Goal: Task Accomplishment & Management: Complete application form

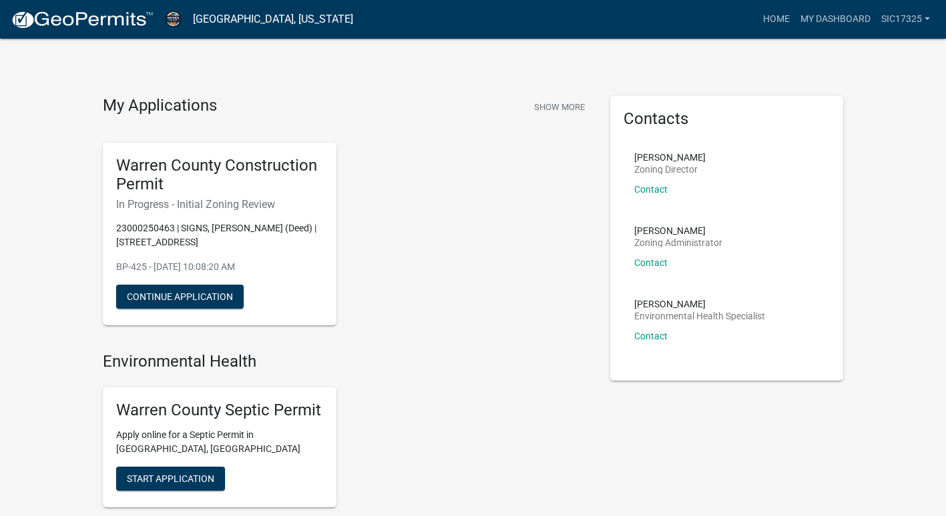
click at [179, 205] on h6 "In Progress - Initial Zoning Review" at bounding box center [219, 204] width 207 height 13
click at [557, 109] on button "Show More" at bounding box center [558, 107] width 61 height 22
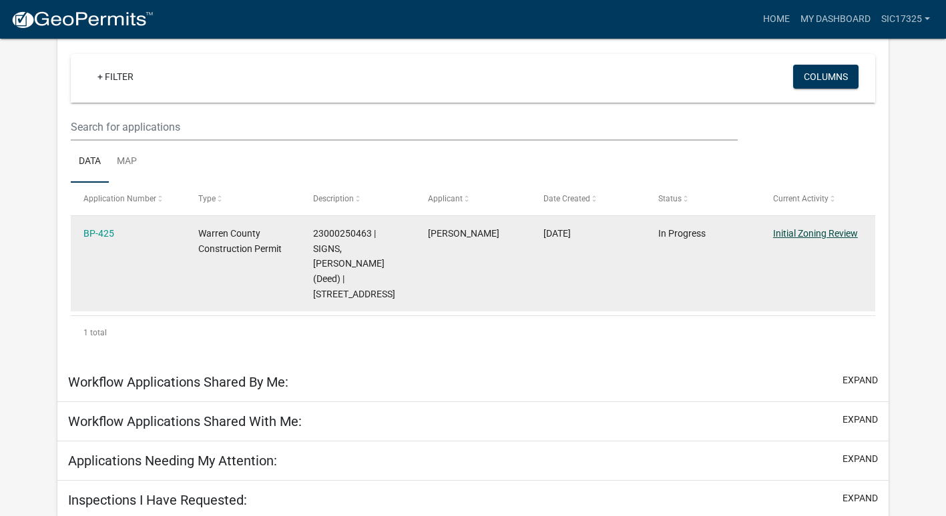
scroll to position [115, 0]
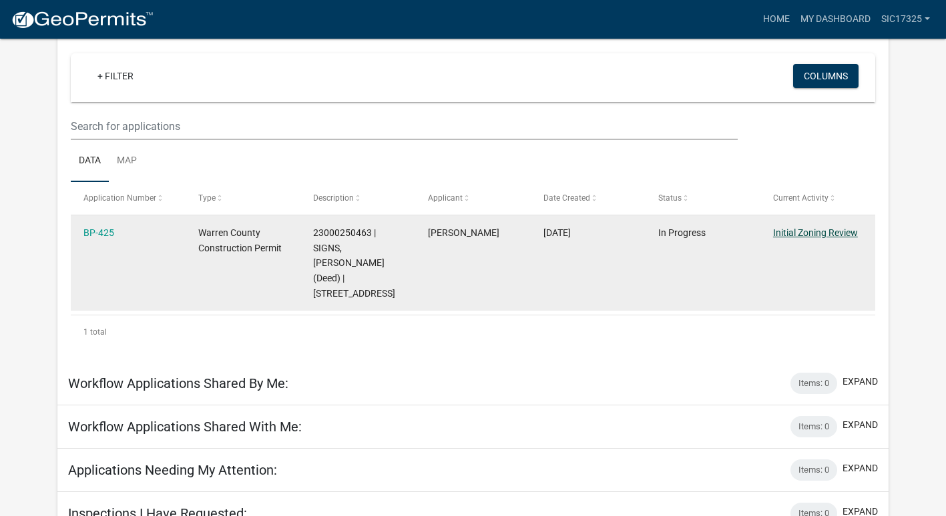
click at [813, 229] on link "Initial Zoning Review" at bounding box center [815, 233] width 85 height 11
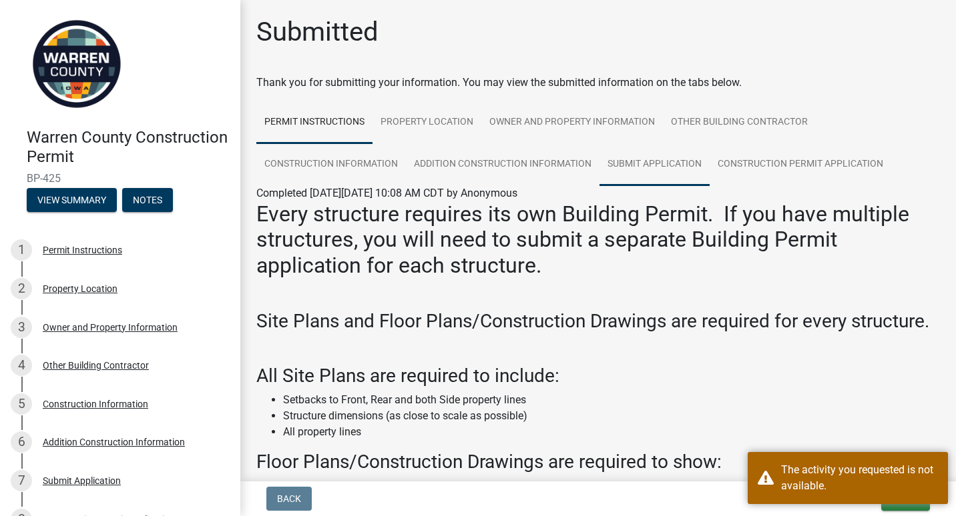
click at [651, 164] on link "Submit Application" at bounding box center [654, 164] width 110 height 43
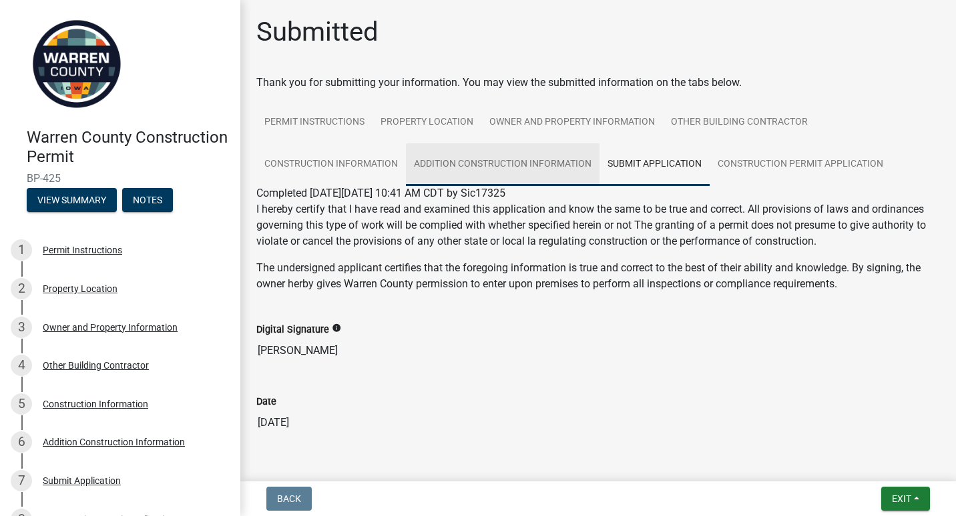
click at [524, 178] on link "Addition Construction Information" at bounding box center [503, 164] width 194 height 43
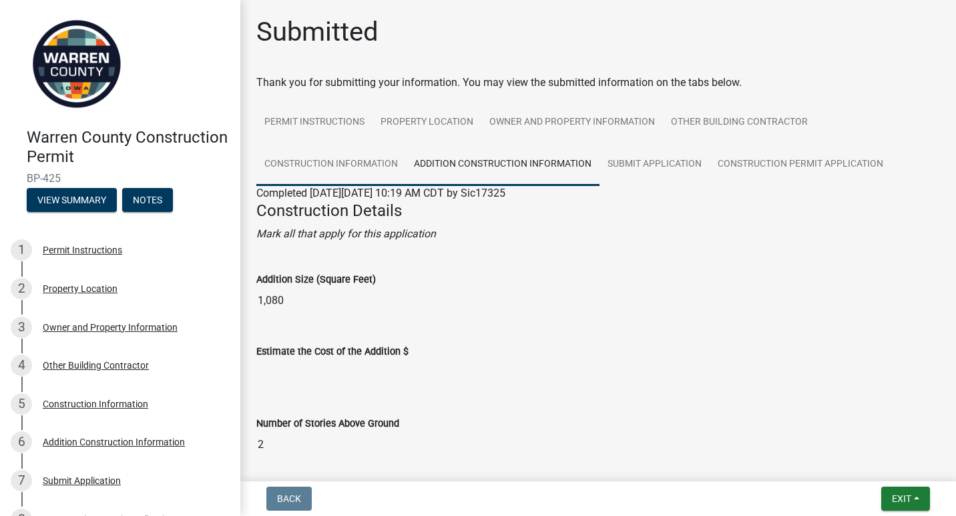
click at [387, 169] on link "Construction Information" at bounding box center [330, 164] width 149 height 43
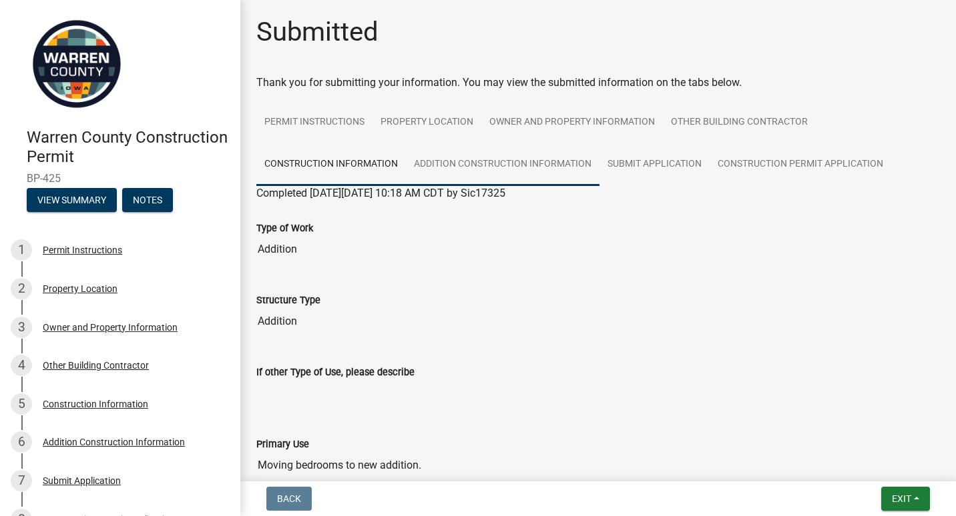
click at [530, 163] on link "Addition Construction Information" at bounding box center [503, 164] width 194 height 43
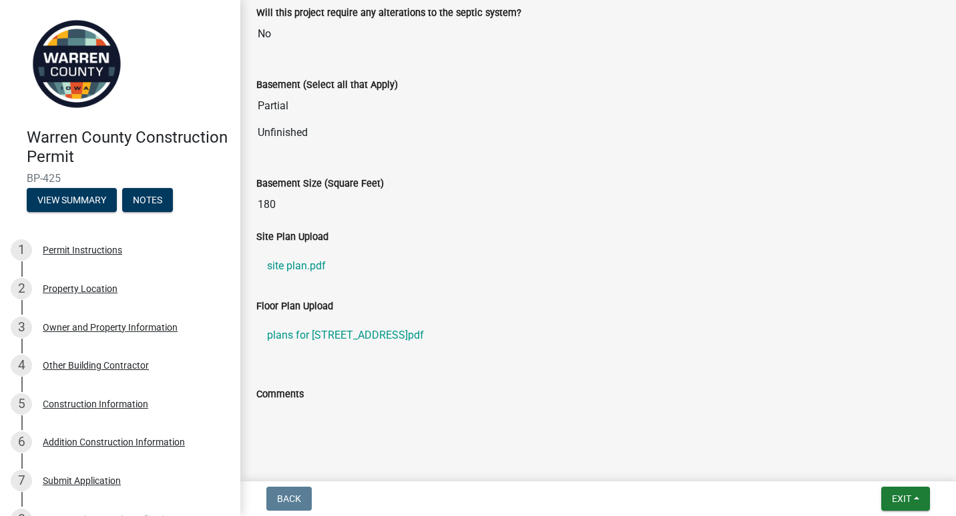
scroll to position [659, 0]
